Goal: Information Seeking & Learning: Learn about a topic

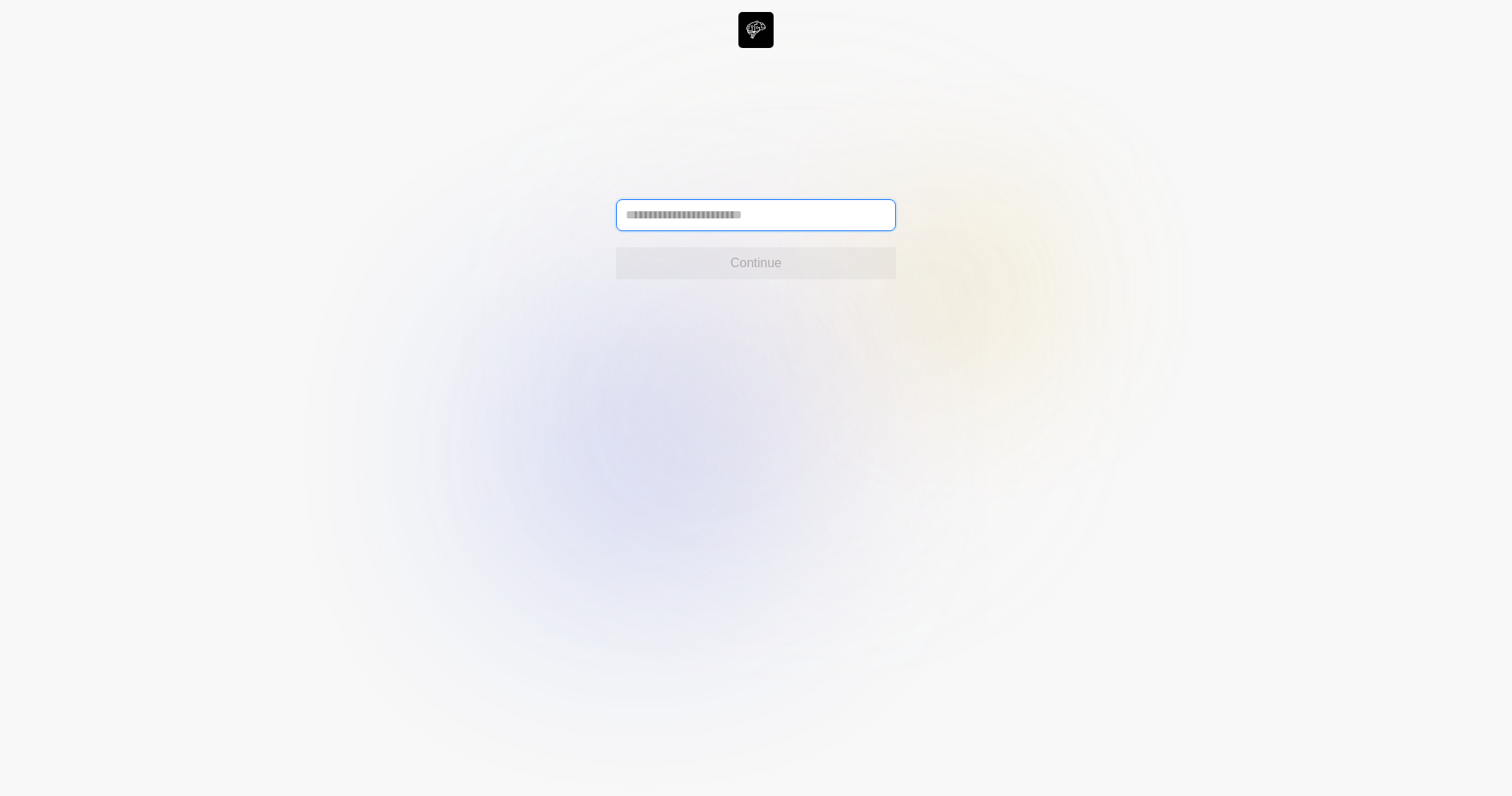
click at [742, 223] on input "text" at bounding box center [756, 214] width 280 height 32
type input "**********"
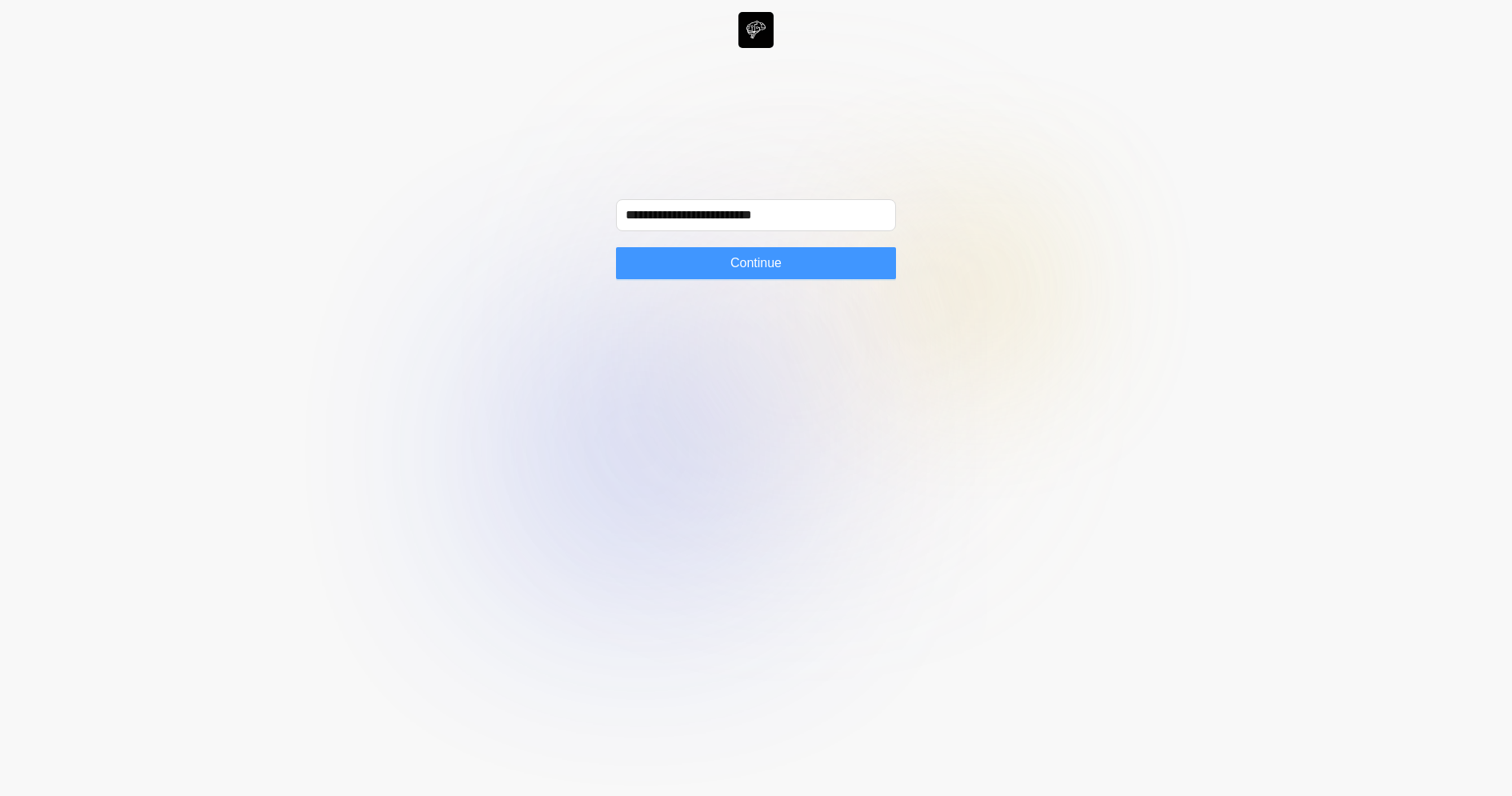
click at [807, 252] on button "Continue" at bounding box center [756, 262] width 280 height 32
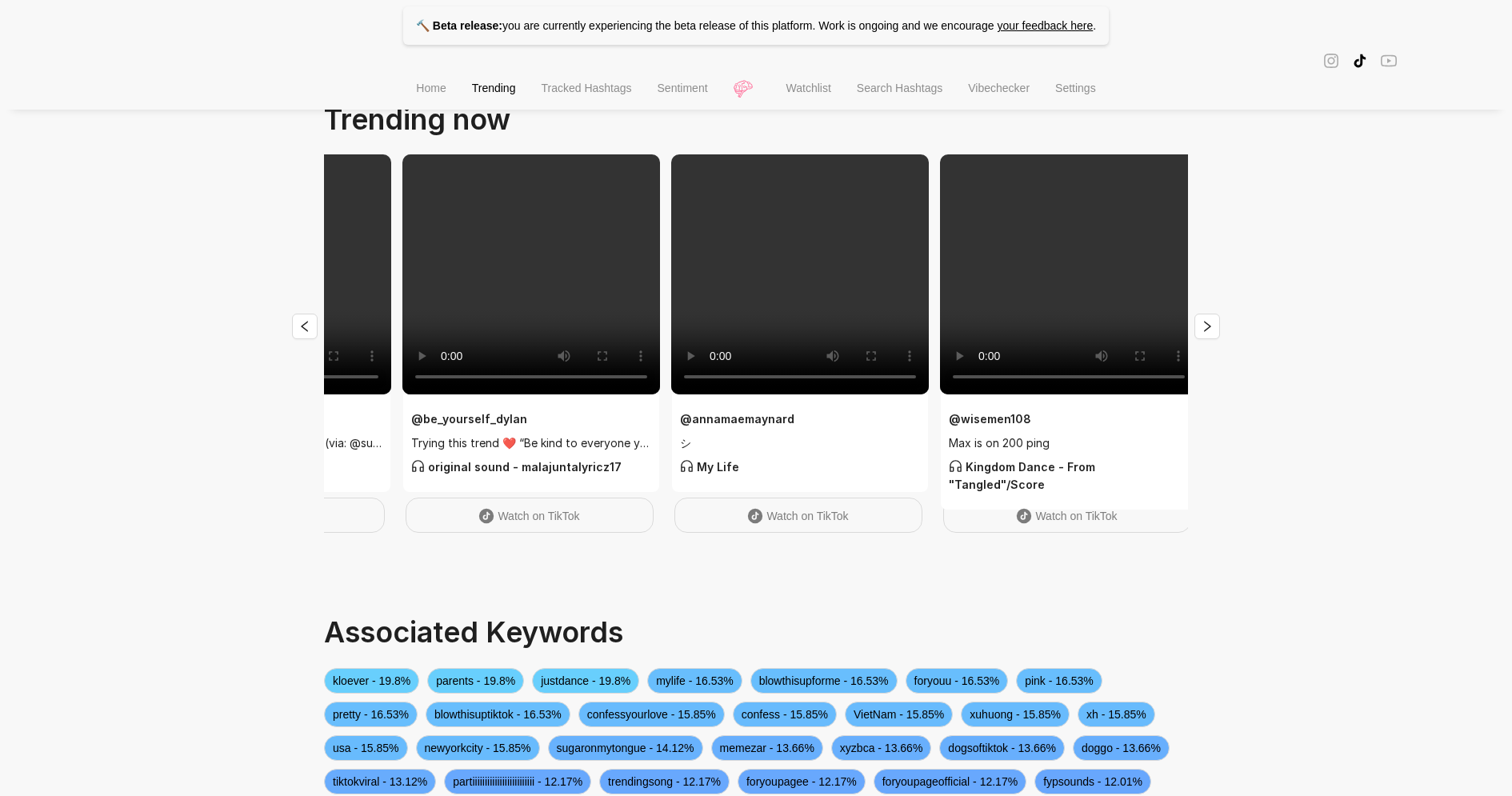
scroll to position [0, 1289]
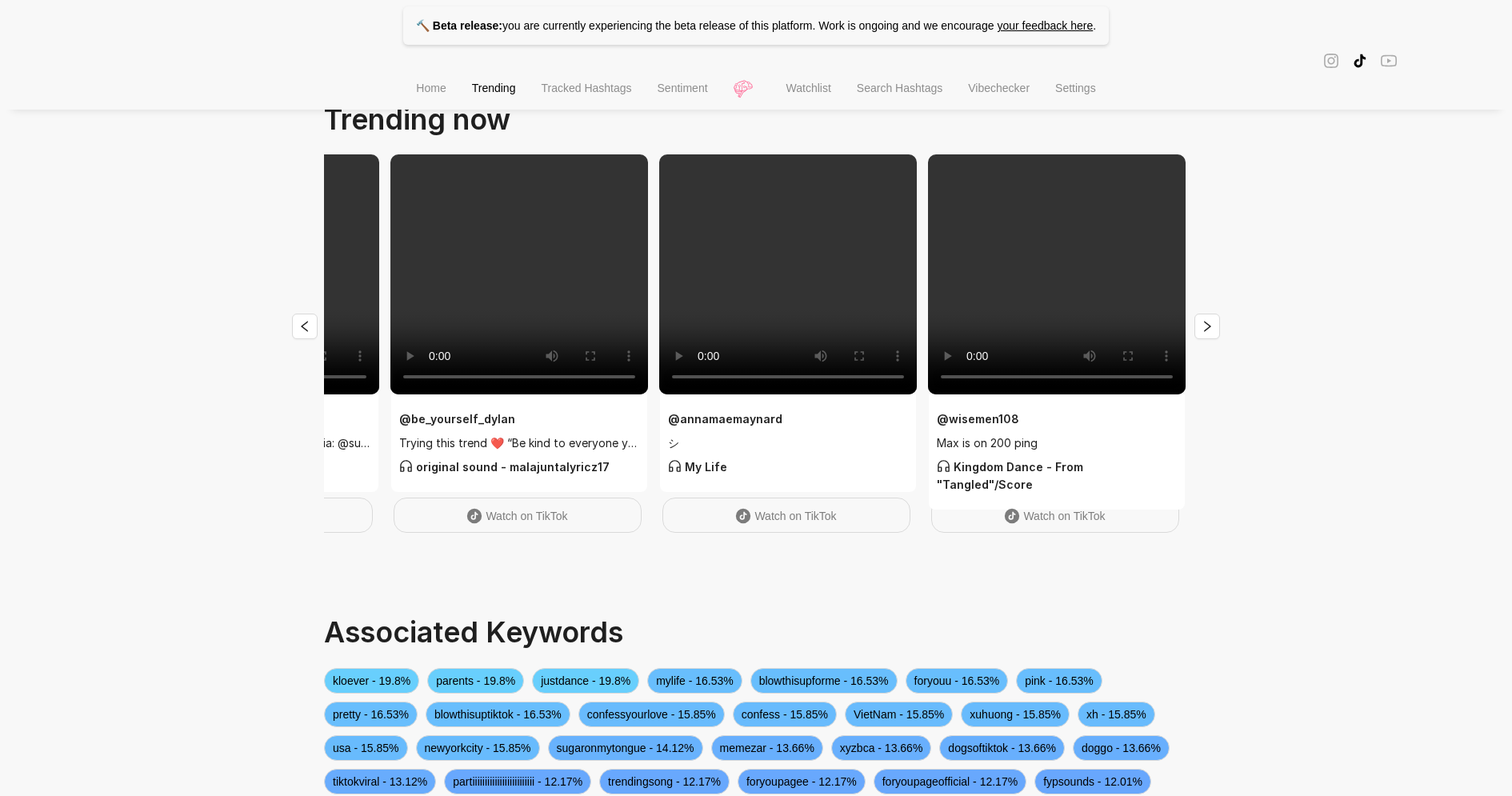
click at [582, 95] on span "Tracked Hashtags" at bounding box center [586, 87] width 90 height 12
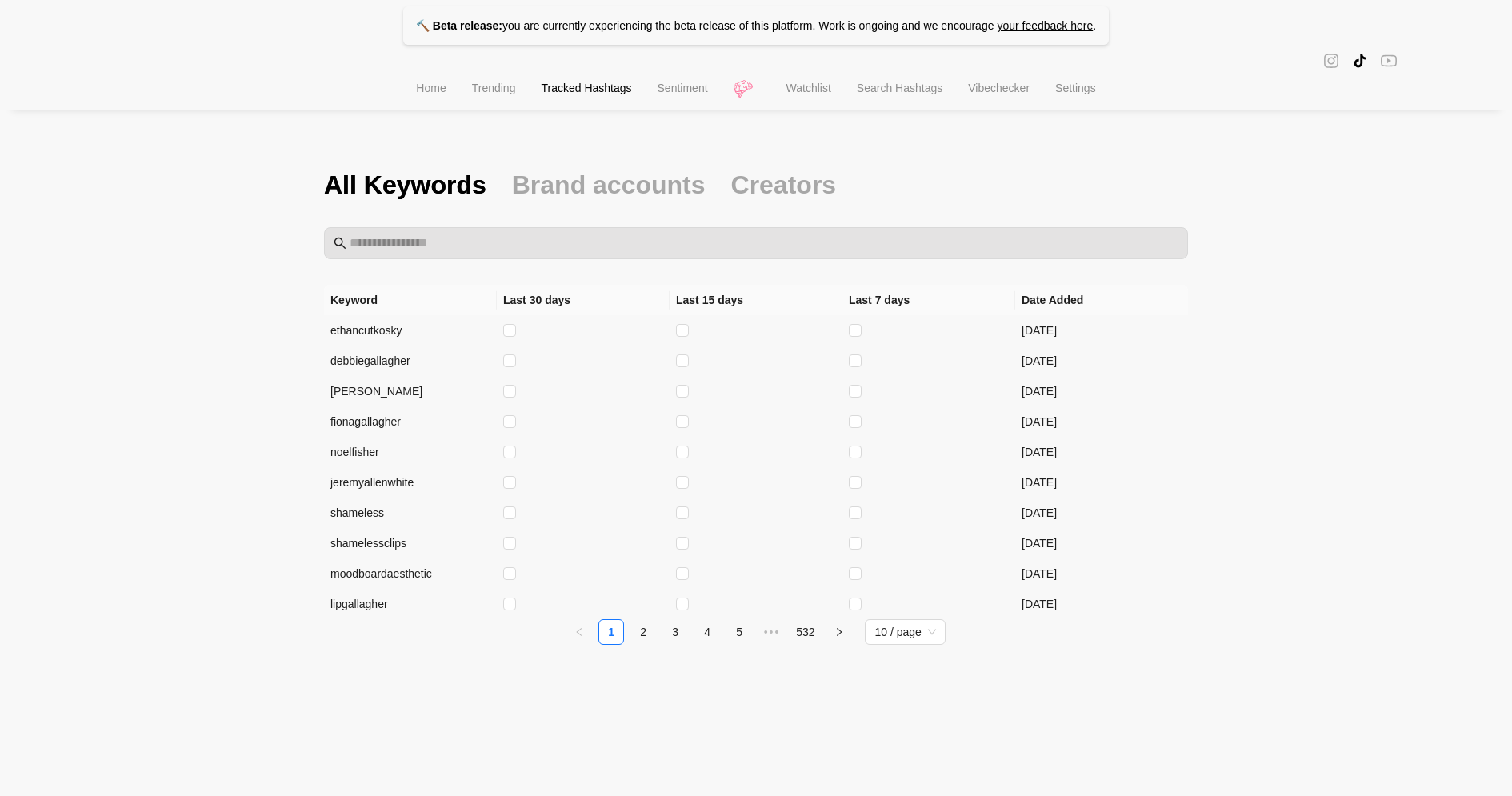
click at [687, 81] on li "Sentiment" at bounding box center [682, 90] width 76 height 41
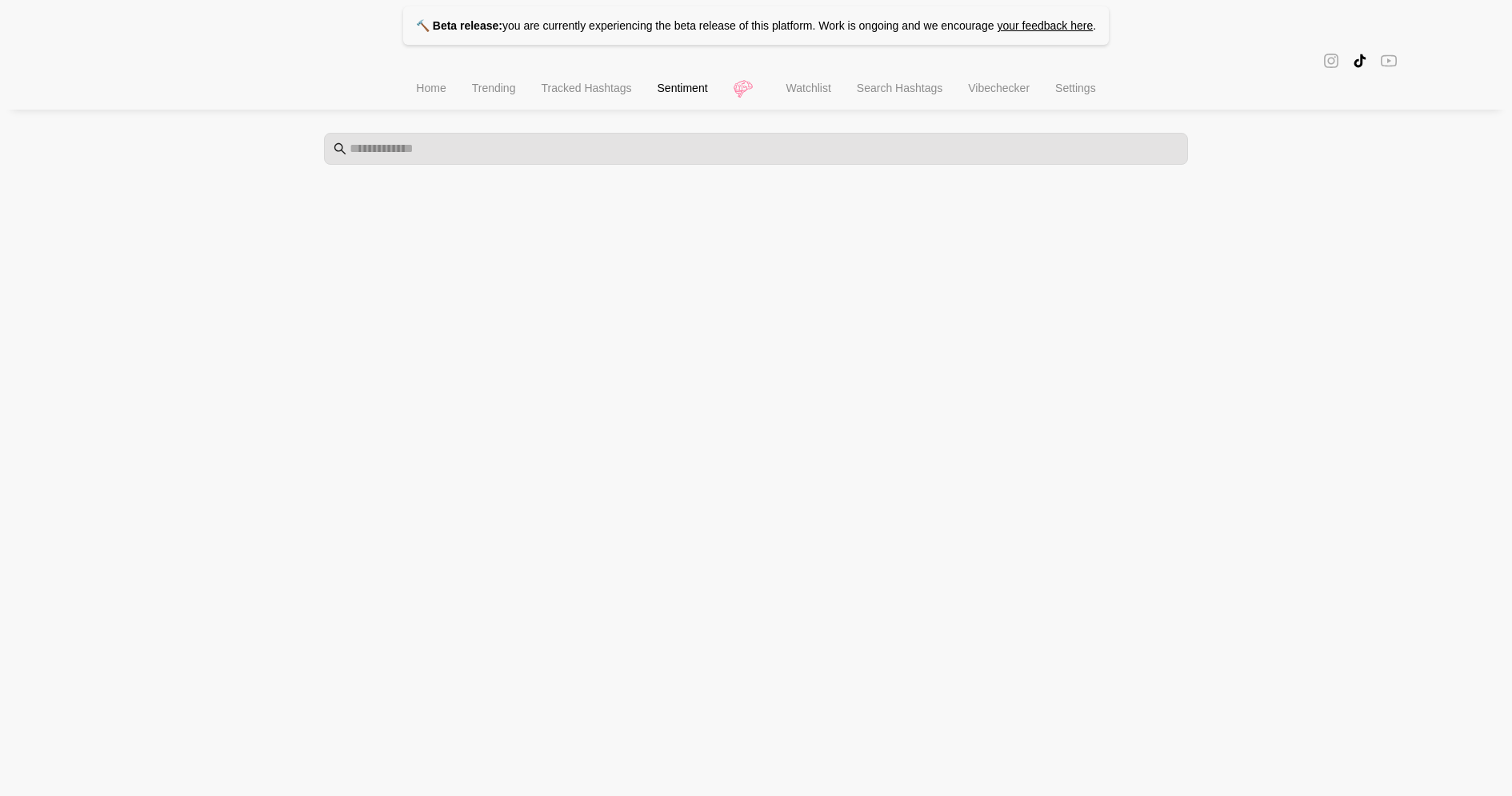
click at [611, 89] on span "Tracked Hashtags" at bounding box center [586, 87] width 90 height 12
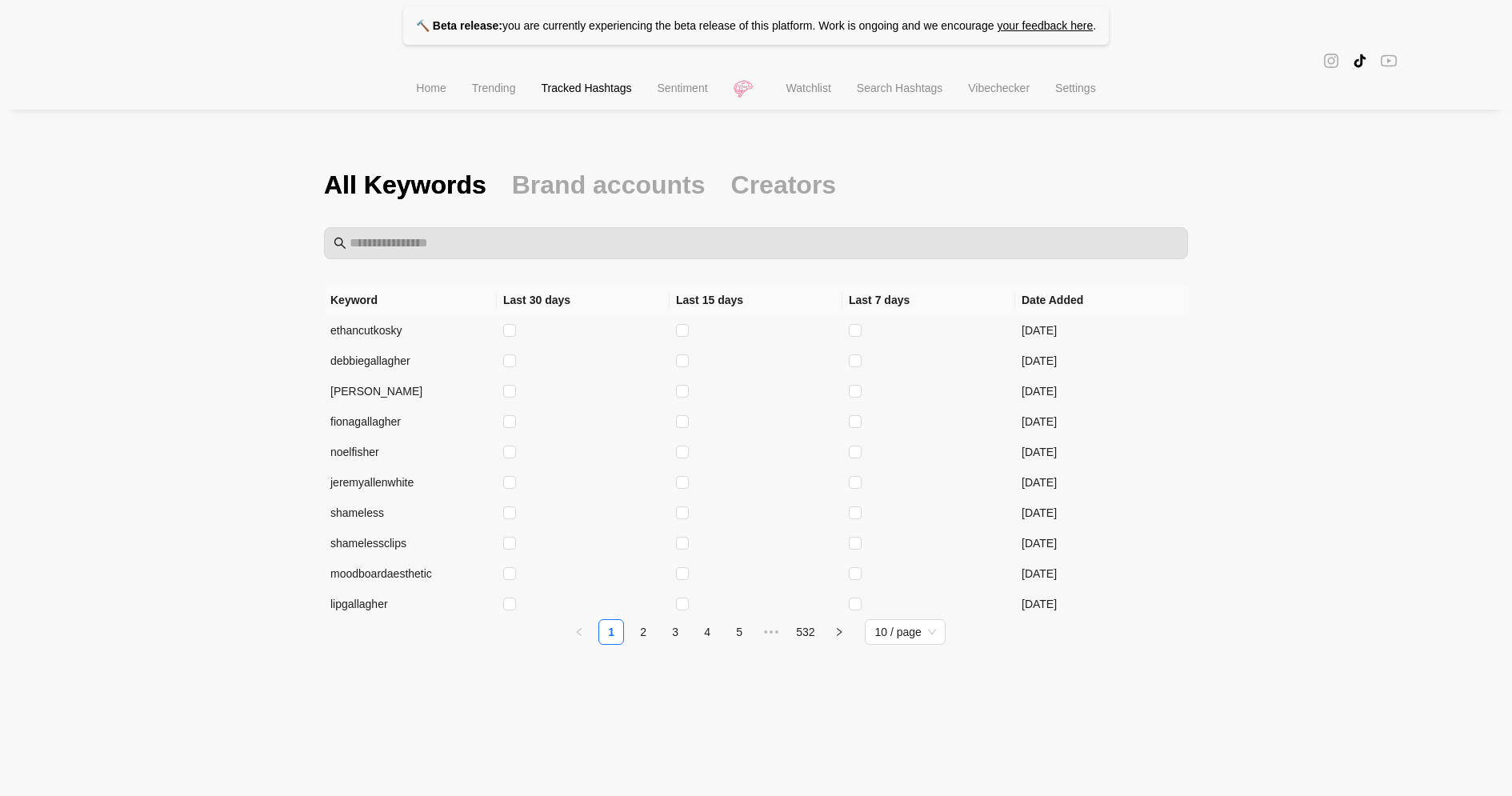
click at [449, 93] on li "Home" at bounding box center [431, 90] width 56 height 41
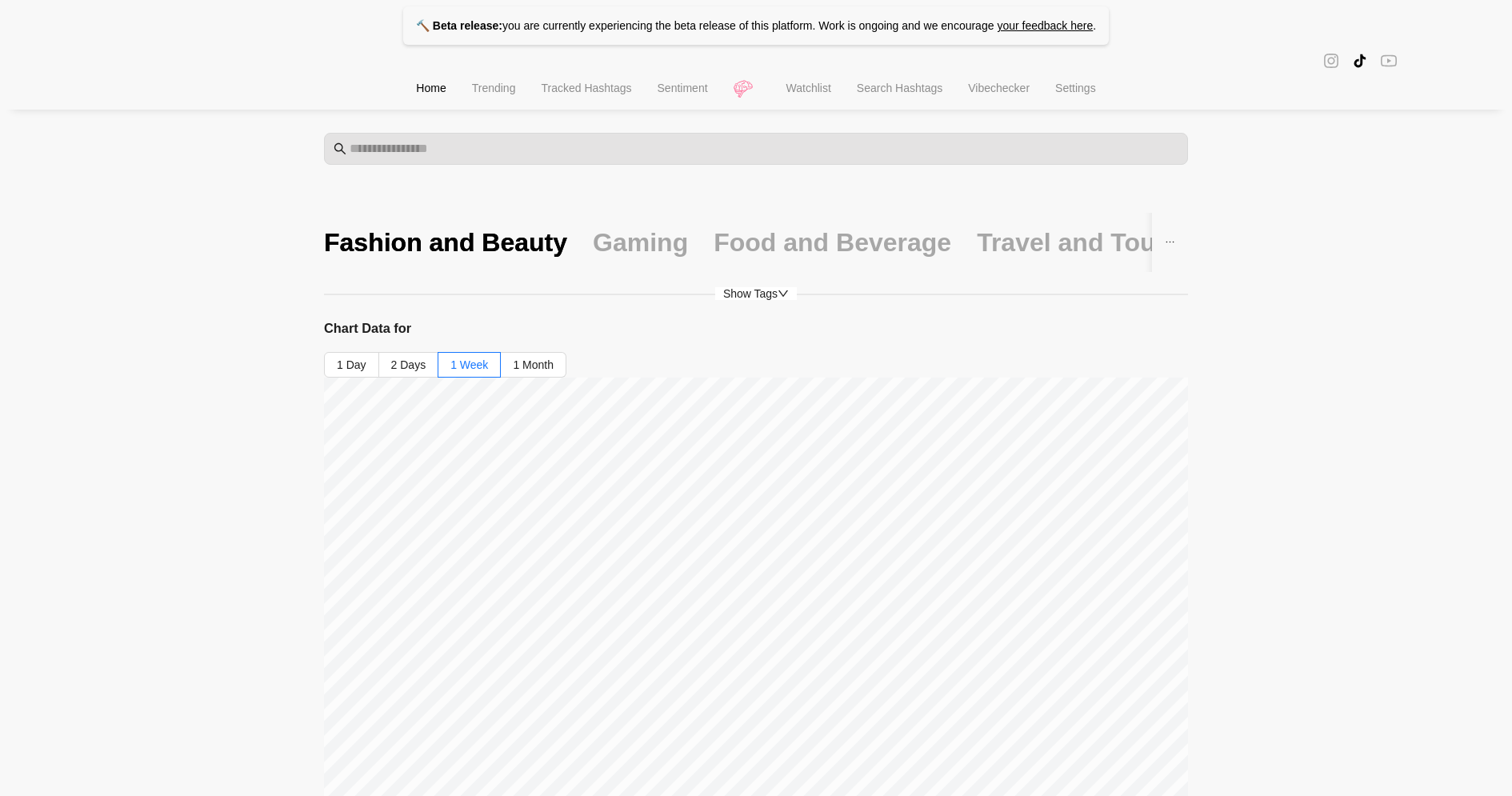
click at [612, 219] on div "Gaming" at bounding box center [639, 242] width 95 height 59
click at [797, 267] on div "Food and Beverage" at bounding box center [832, 242] width 237 height 59
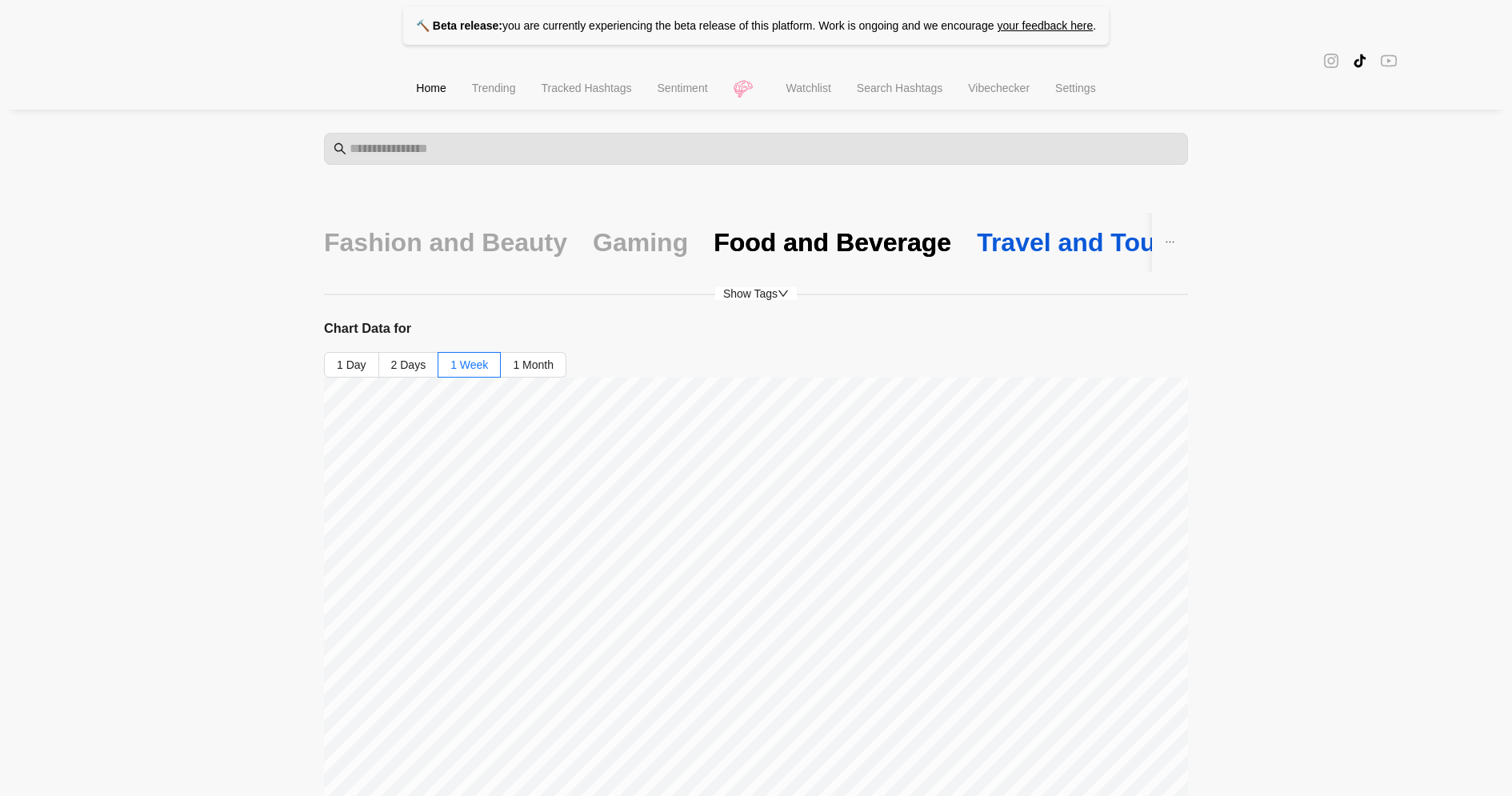
click at [1012, 255] on div "Travel and Tourism" at bounding box center [1092, 242] width 233 height 33
click at [681, 95] on span "Sentiment" at bounding box center [682, 87] width 51 height 12
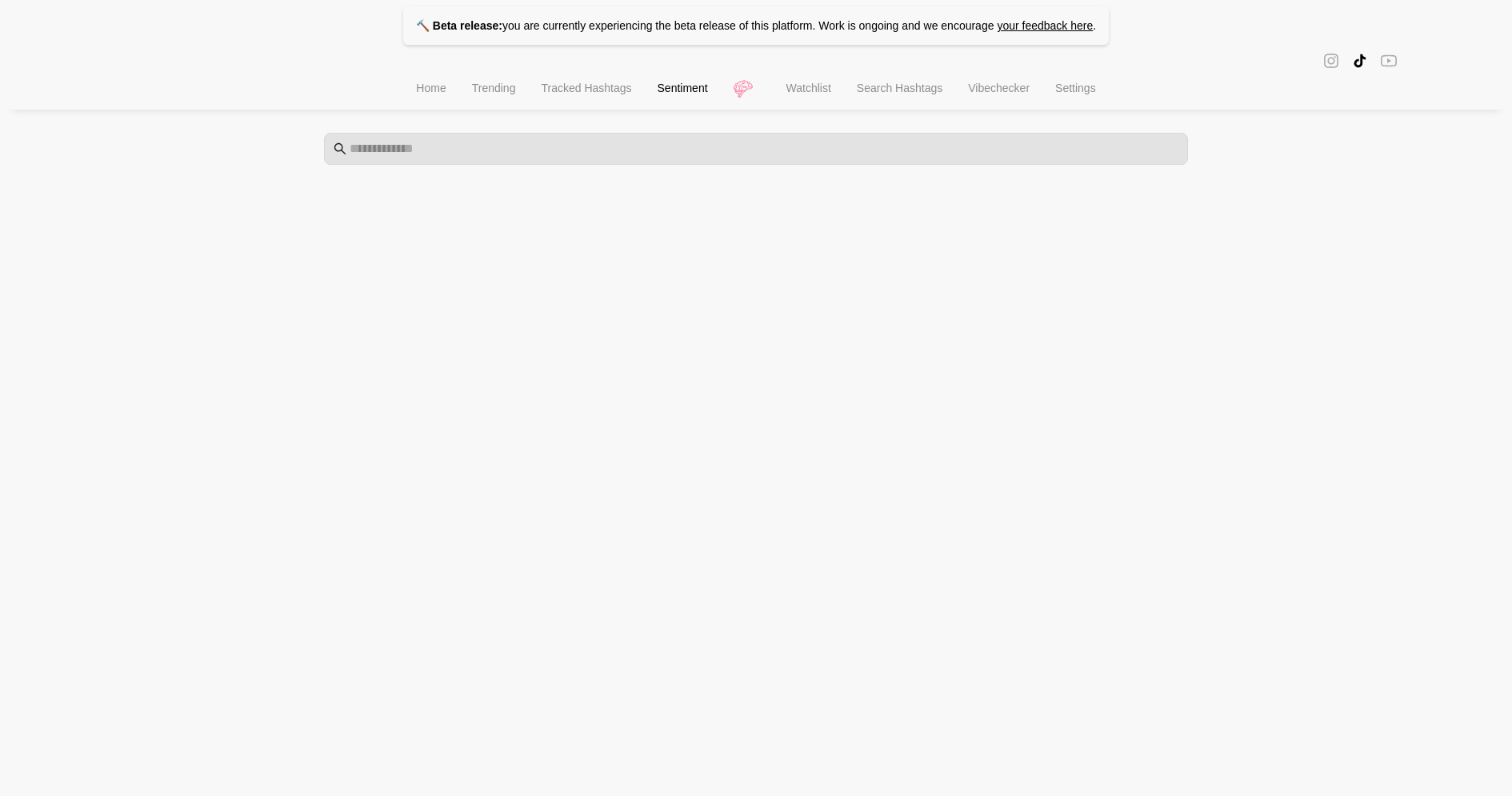
click at [881, 99] on li "Search Hashtags" at bounding box center [900, 90] width 111 height 41
